Goal: Check status: Check status

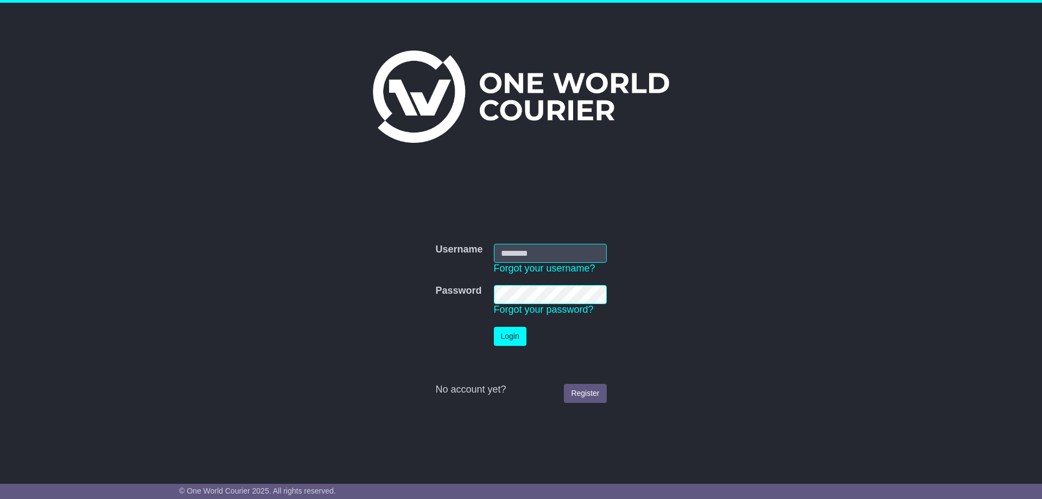
type input "**********"
click at [514, 328] on button "Login" at bounding box center [510, 336] width 33 height 19
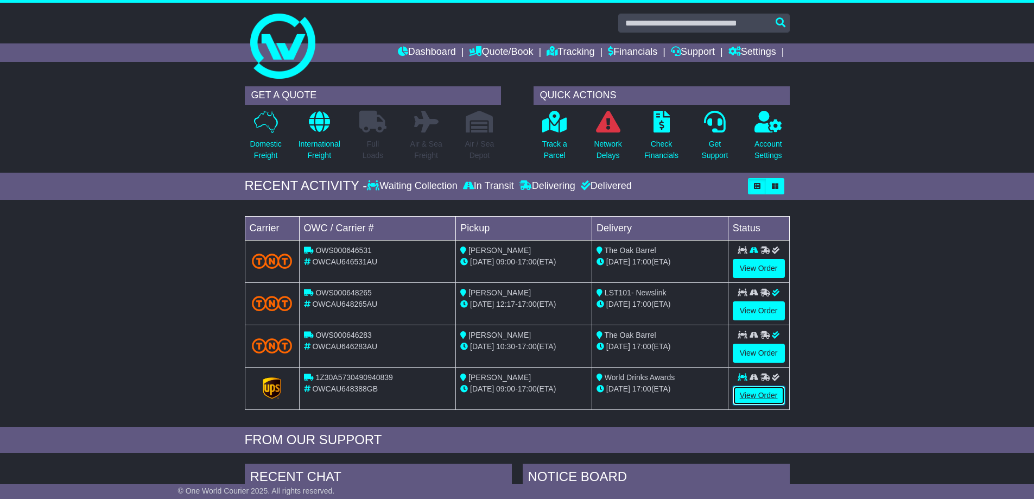
click at [760, 393] on link "View Order" at bounding box center [759, 395] width 52 height 19
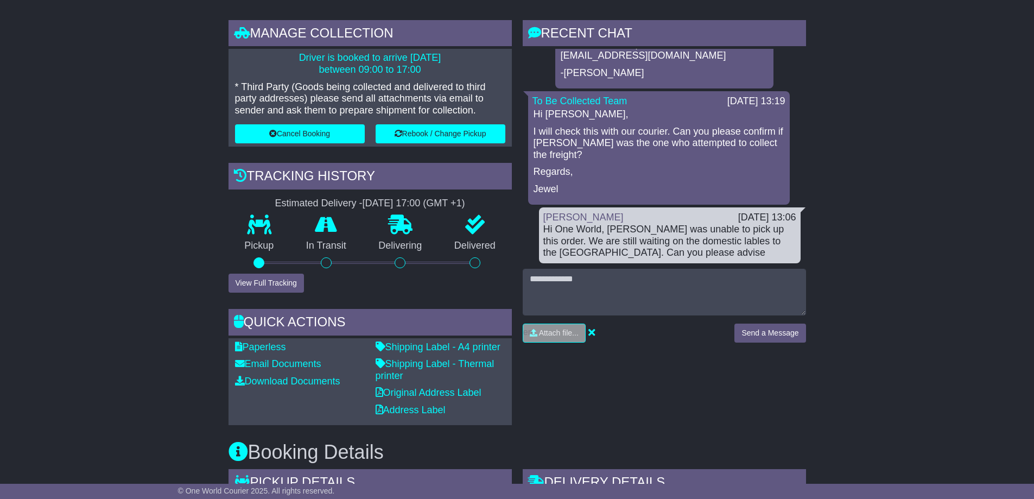
scroll to position [271, 0]
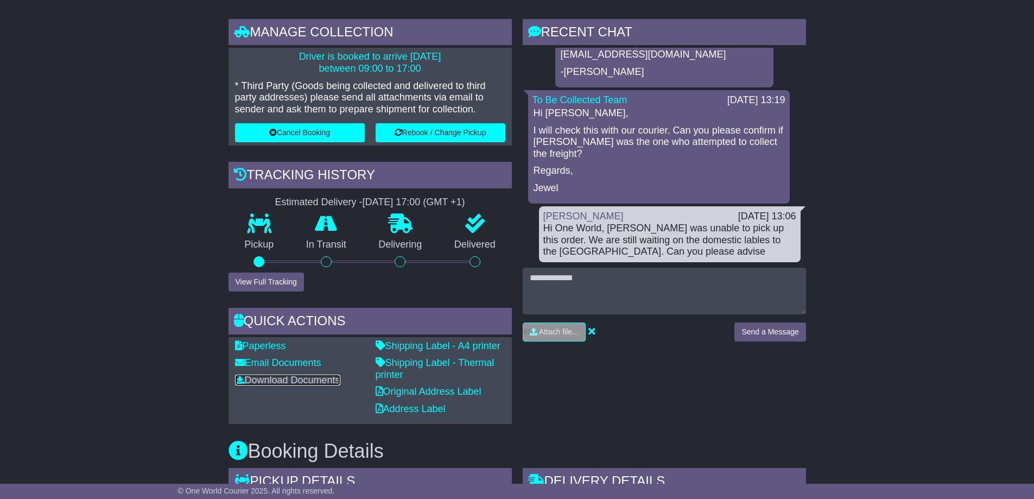
click at [315, 380] on link "Download Documents" at bounding box center [287, 379] width 105 height 11
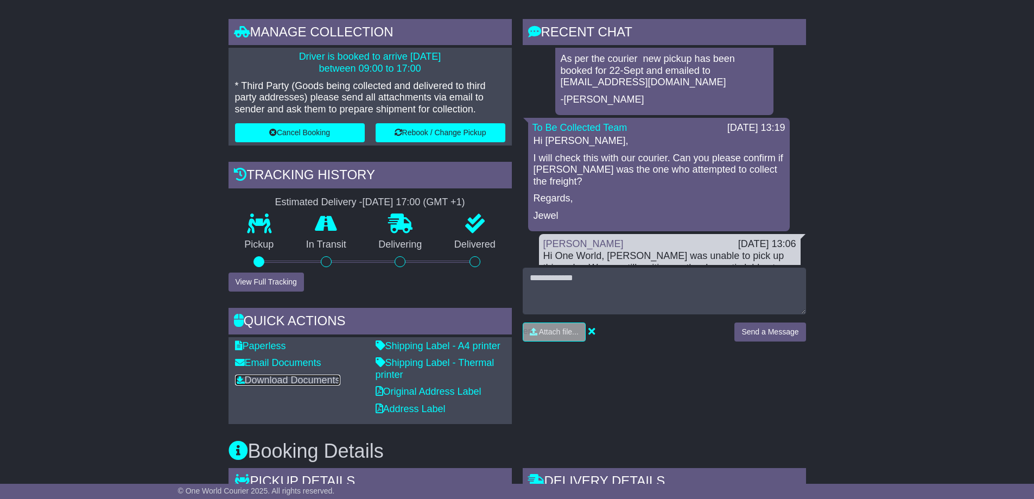
scroll to position [0, 0]
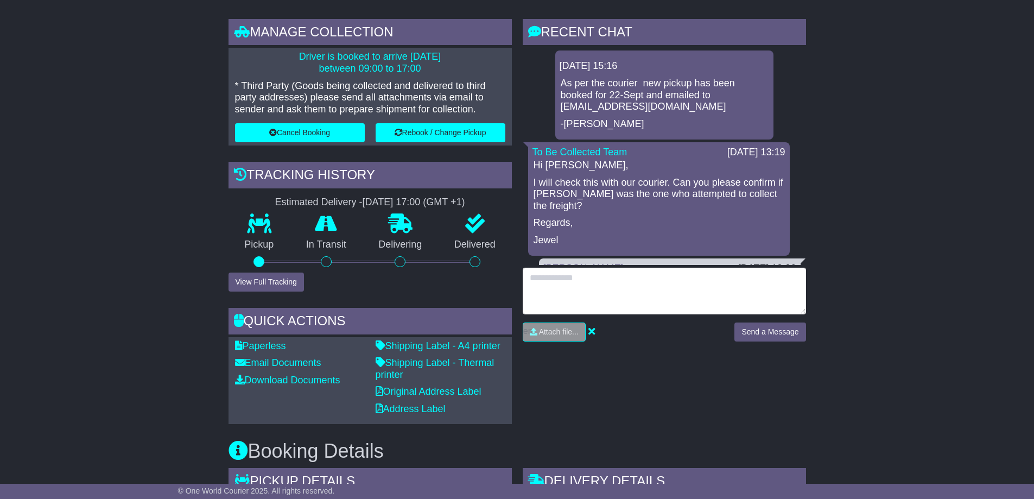
click at [575, 288] on textarea at bounding box center [664, 291] width 283 height 47
type textarea "*"
type textarea "**********"
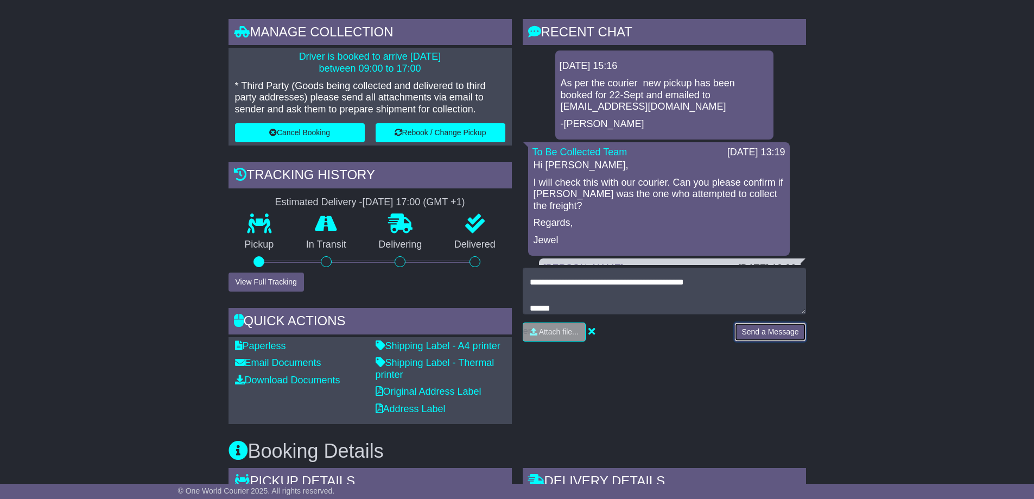
click at [780, 329] on button "Send a Message" at bounding box center [769, 331] width 71 height 19
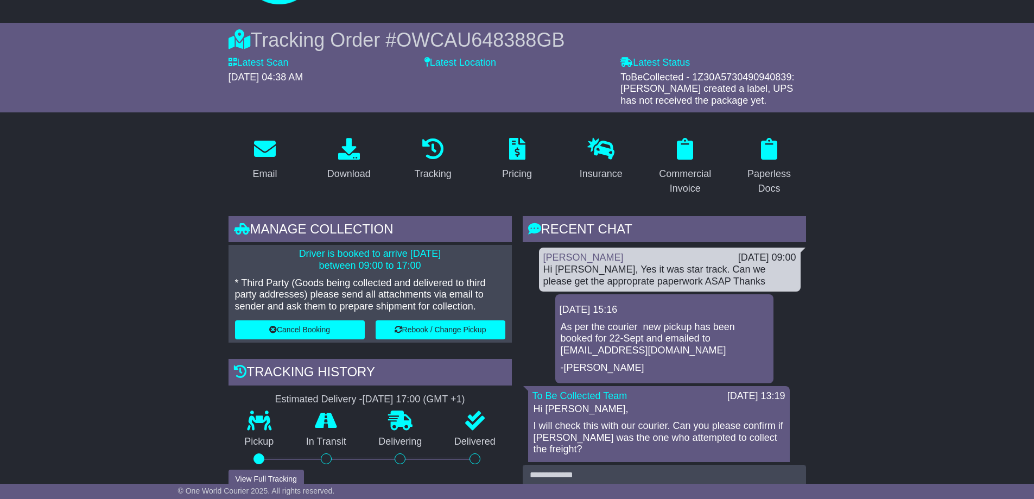
scroll to position [0, 0]
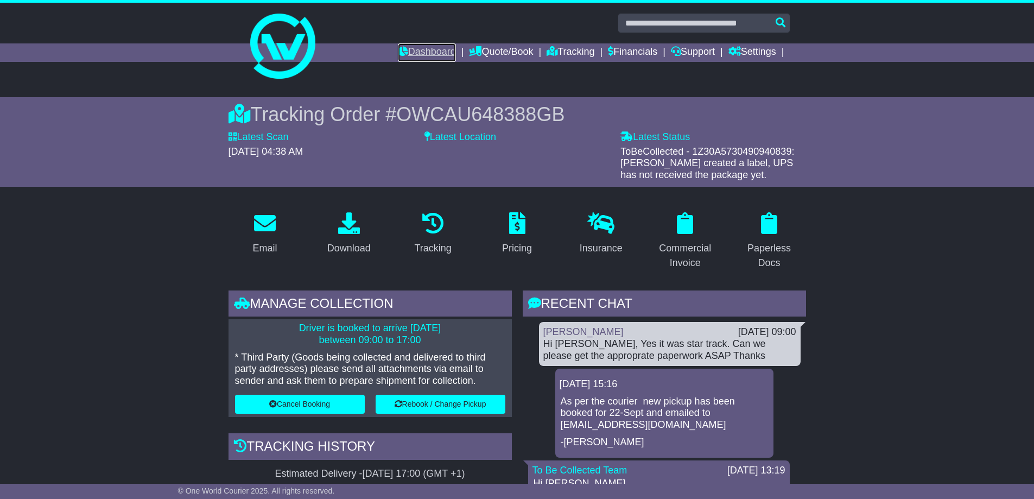
click at [421, 50] on link "Dashboard" at bounding box center [427, 52] width 58 height 18
